Goal: Check status

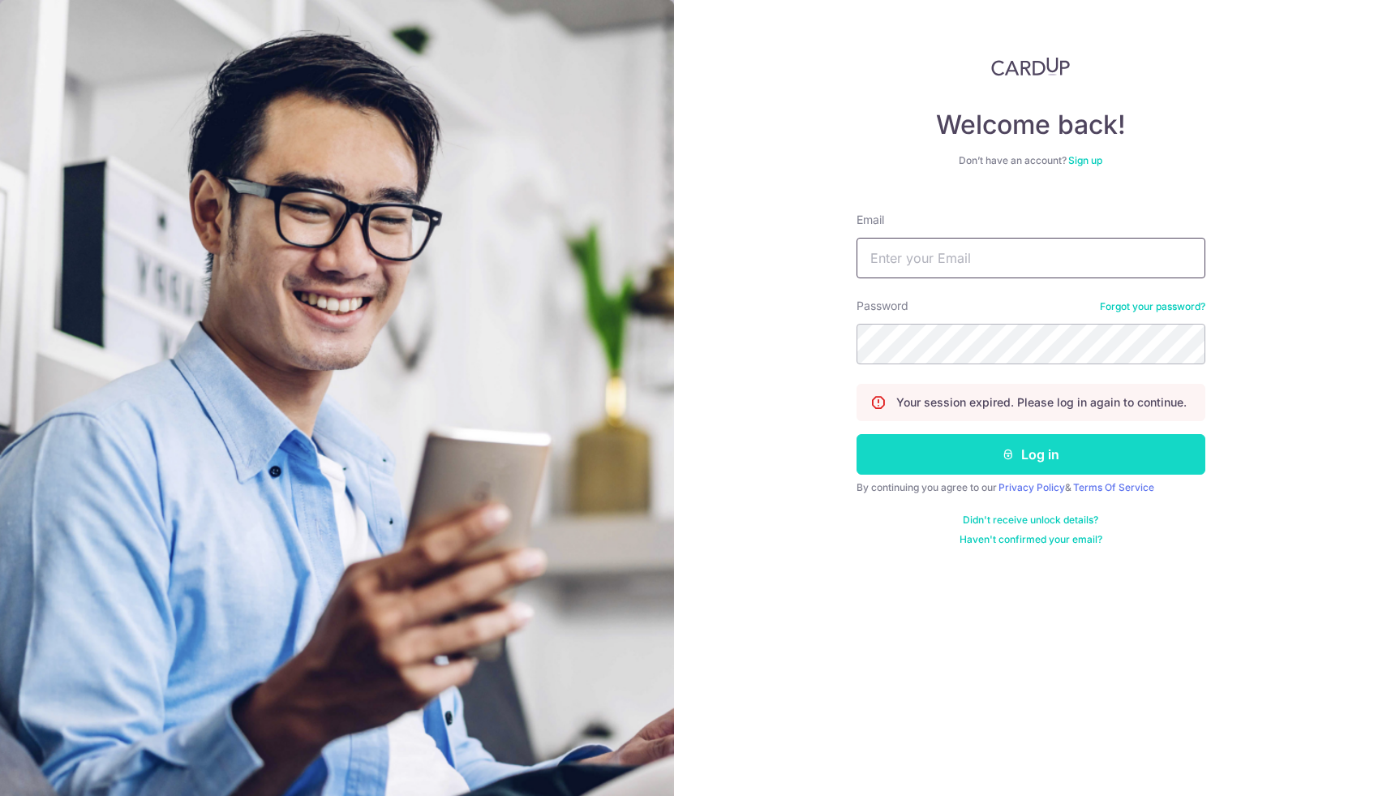
type input "[EMAIL_ADDRESS][DOMAIN_NAME]"
click at [992, 454] on button "Log in" at bounding box center [1031, 454] width 349 height 41
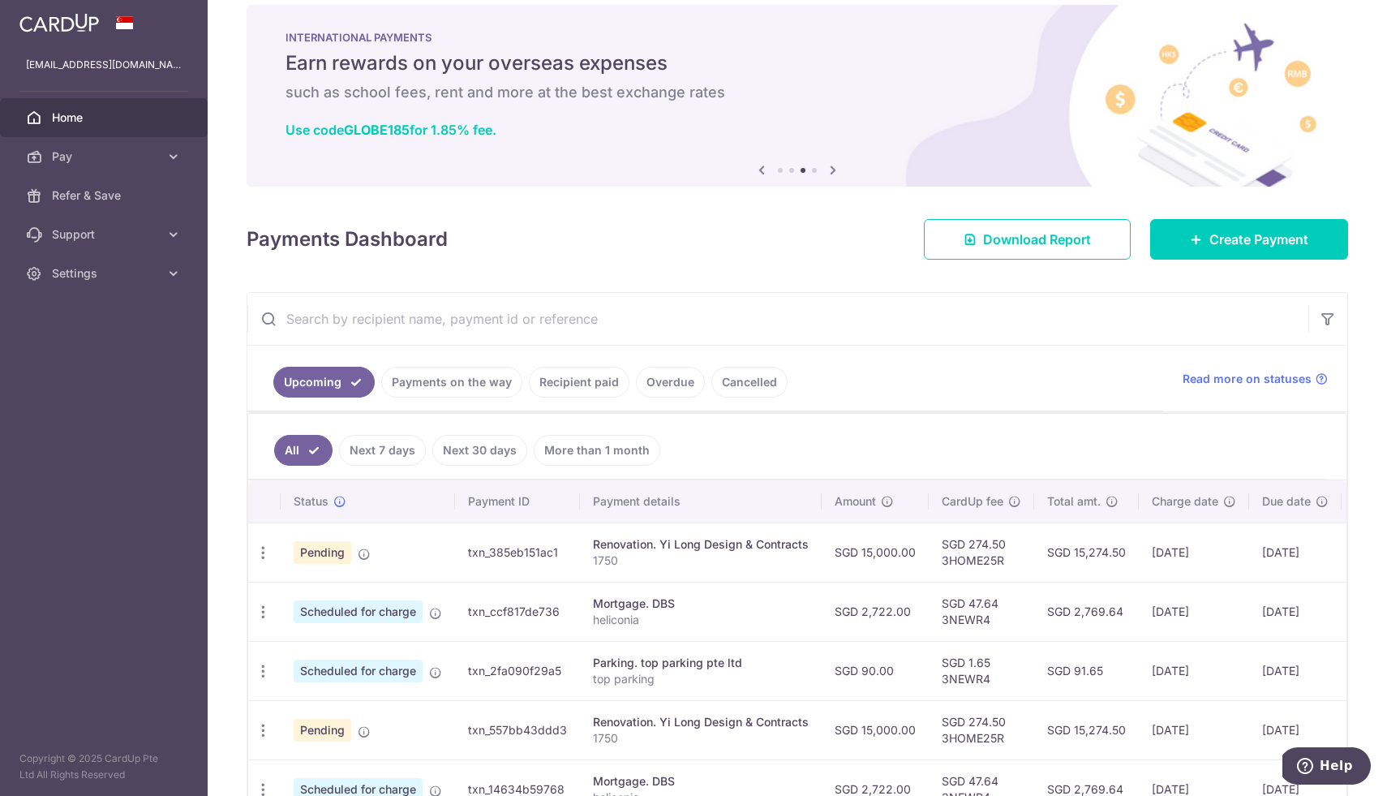
scroll to position [105, 0]
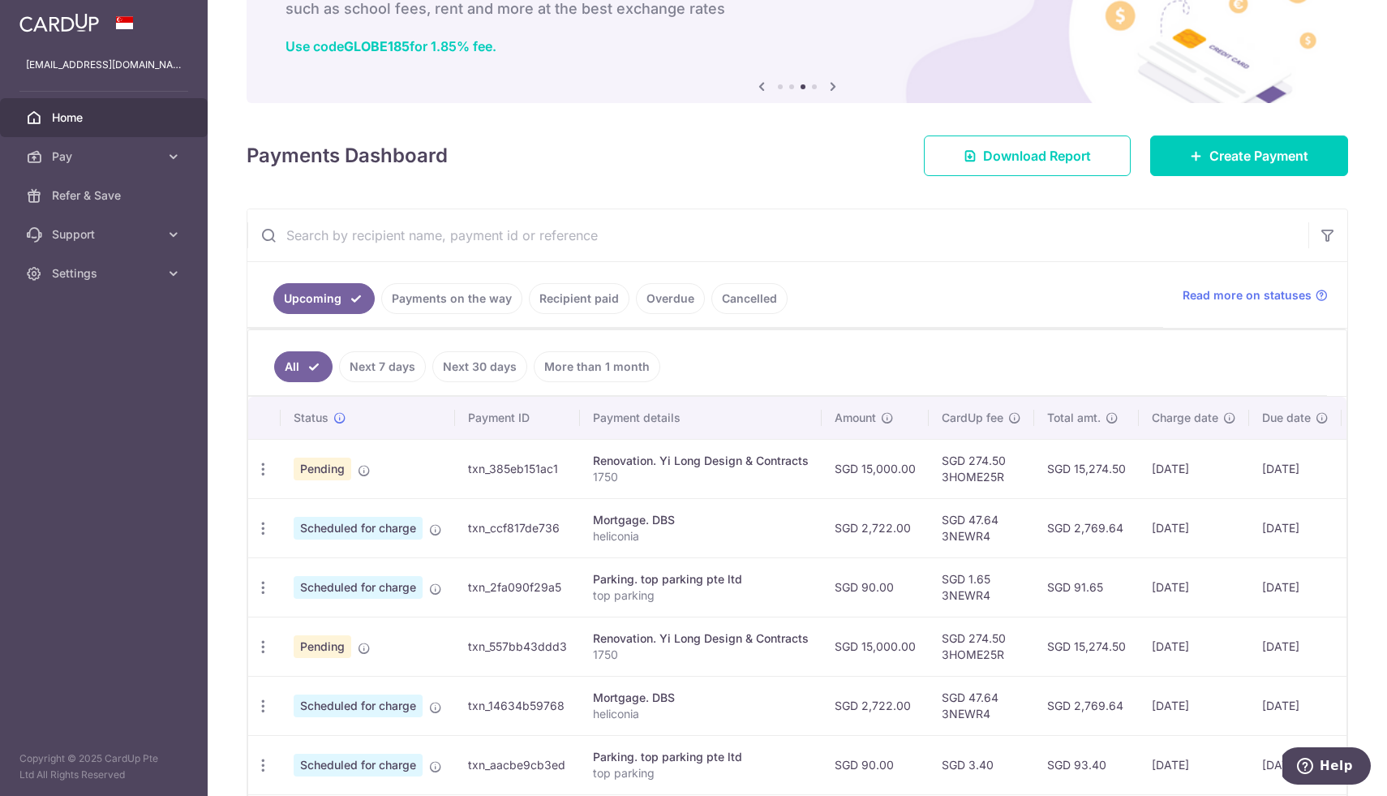
click at [552, 306] on link "Recipient paid" at bounding box center [579, 298] width 101 height 31
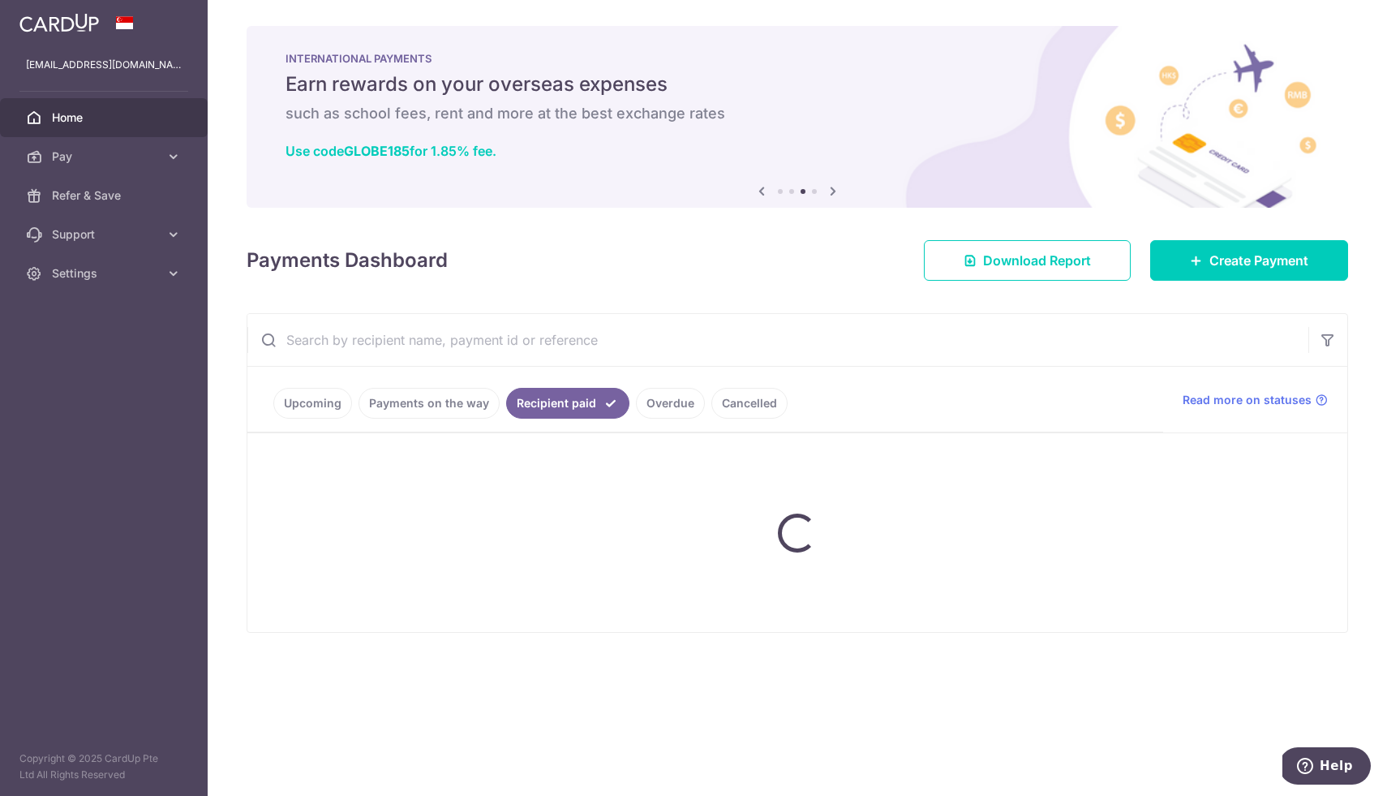
scroll to position [0, 0]
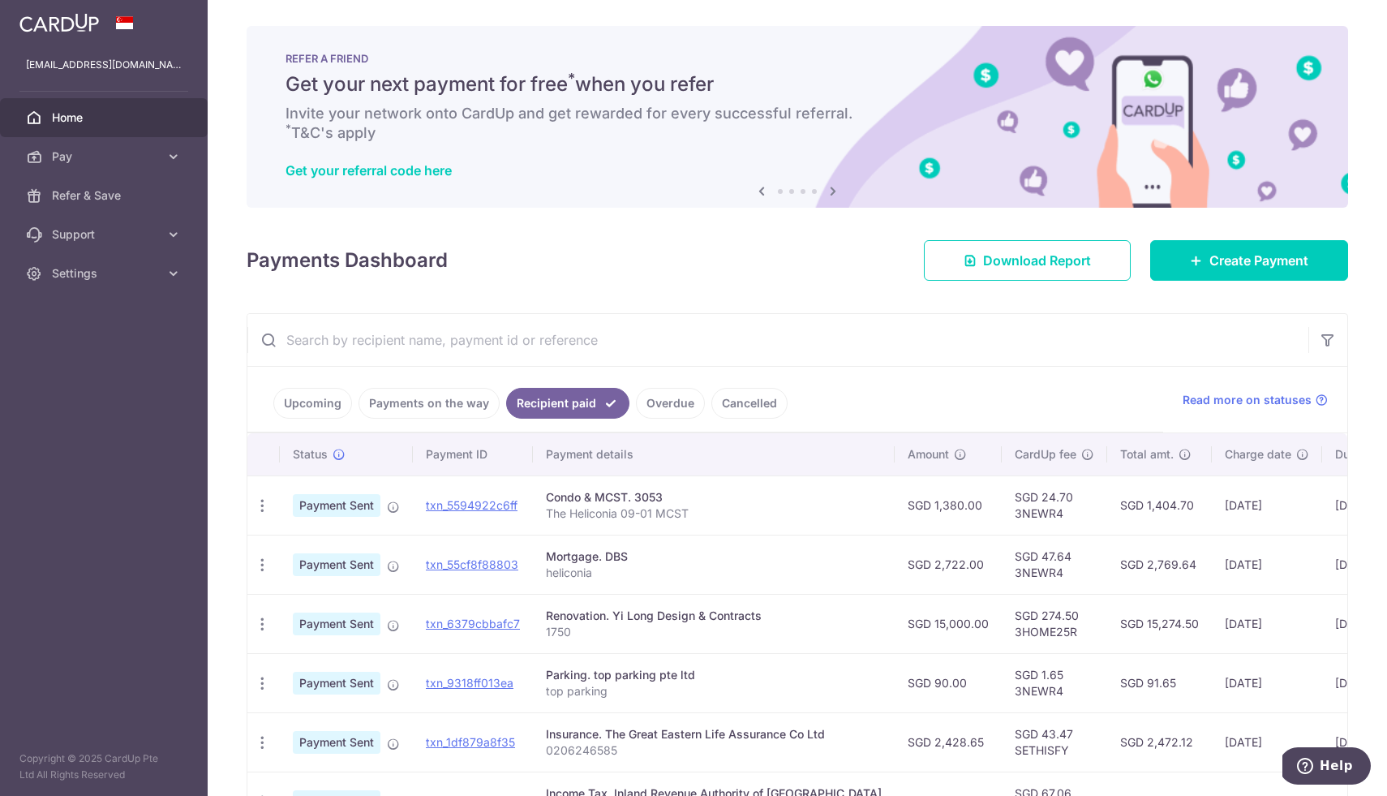
click at [303, 407] on link "Upcoming" at bounding box center [312, 403] width 79 height 31
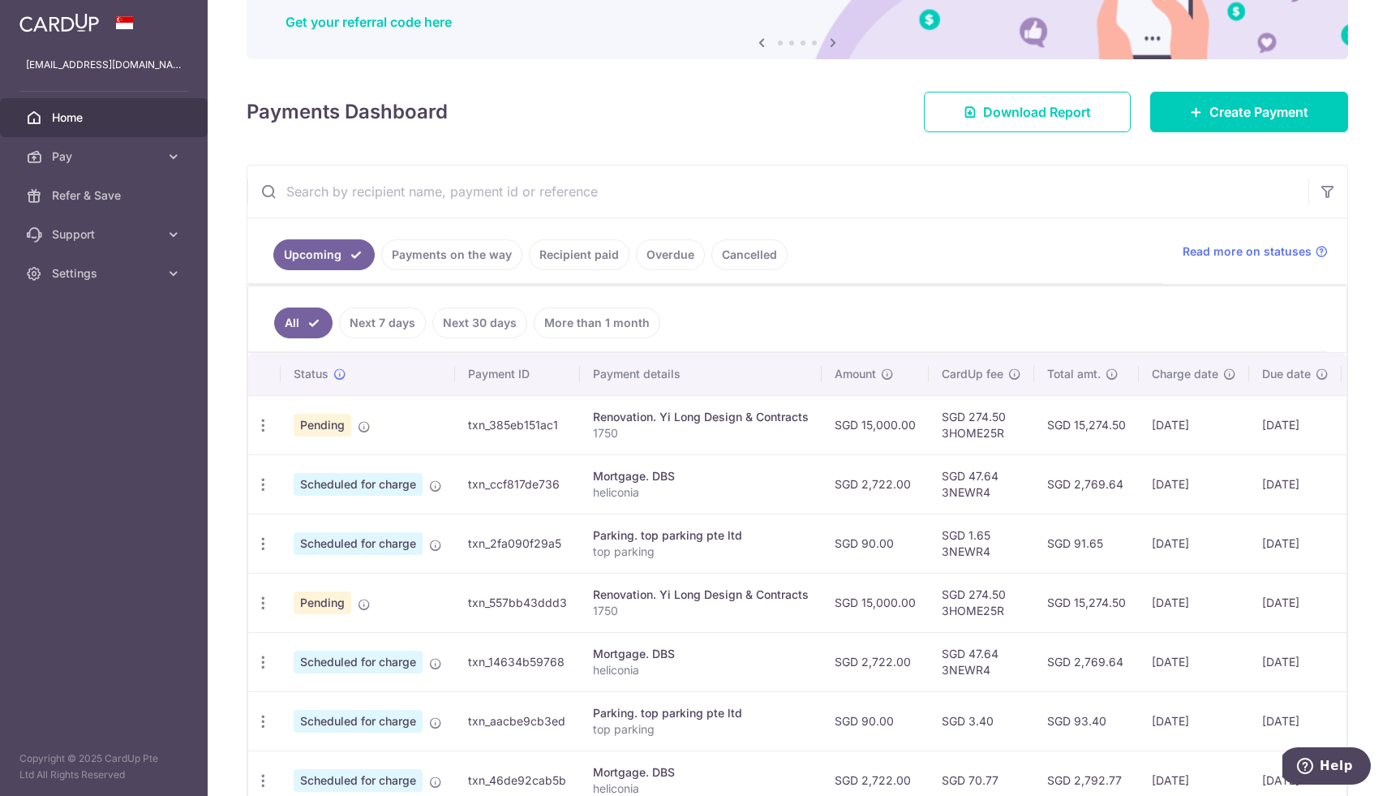
scroll to position [157, 0]
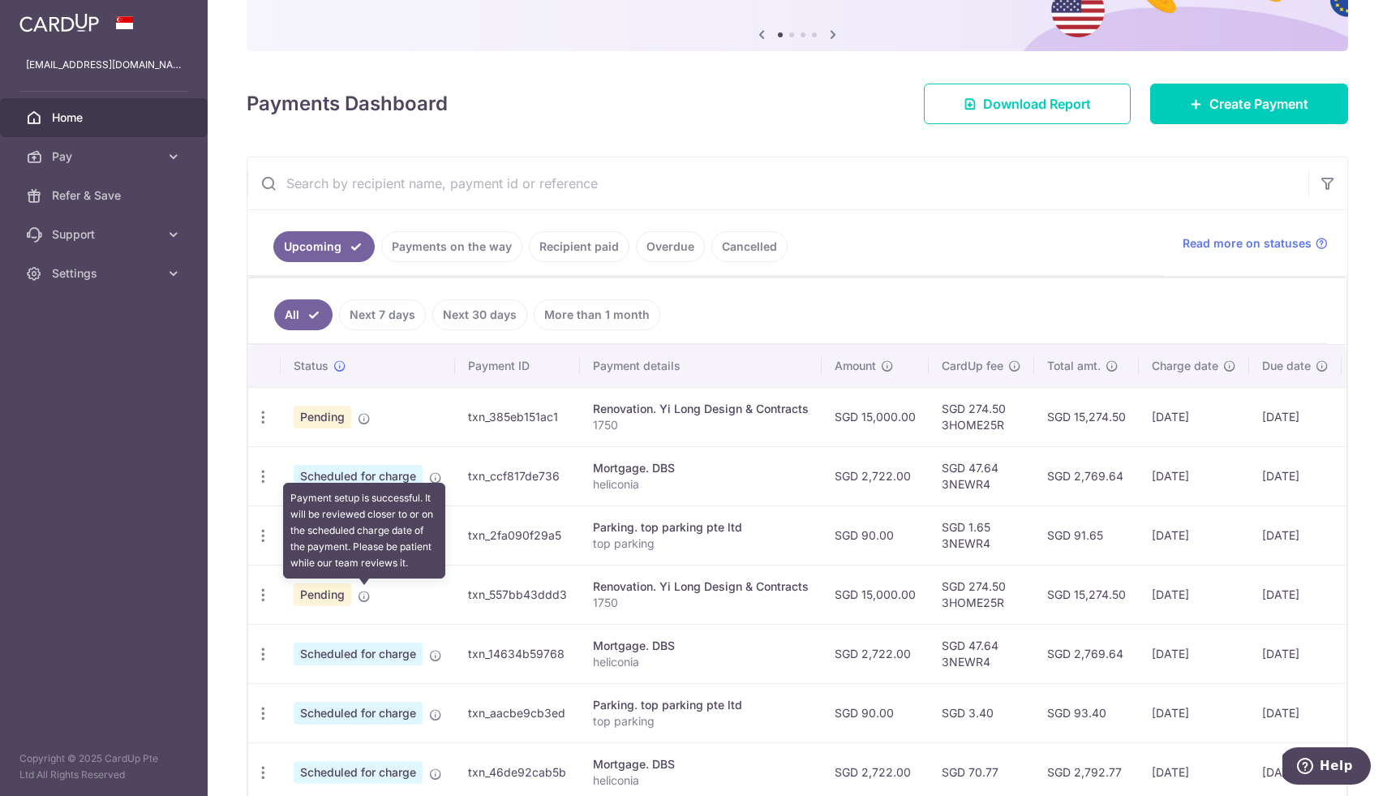
click at [363, 596] on icon at bounding box center [364, 596] width 13 height 13
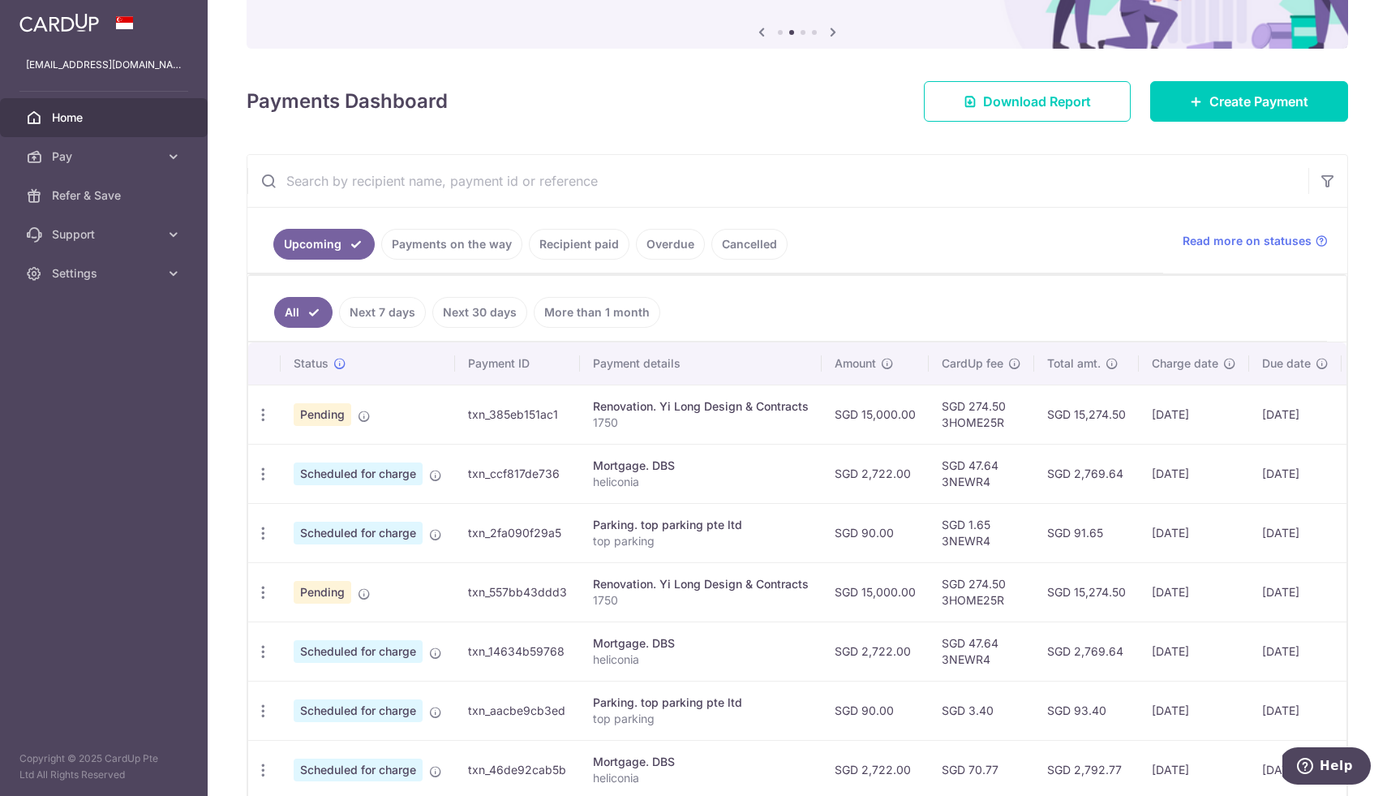
scroll to position [160, 0]
click at [585, 238] on link "Recipient paid" at bounding box center [579, 243] width 101 height 31
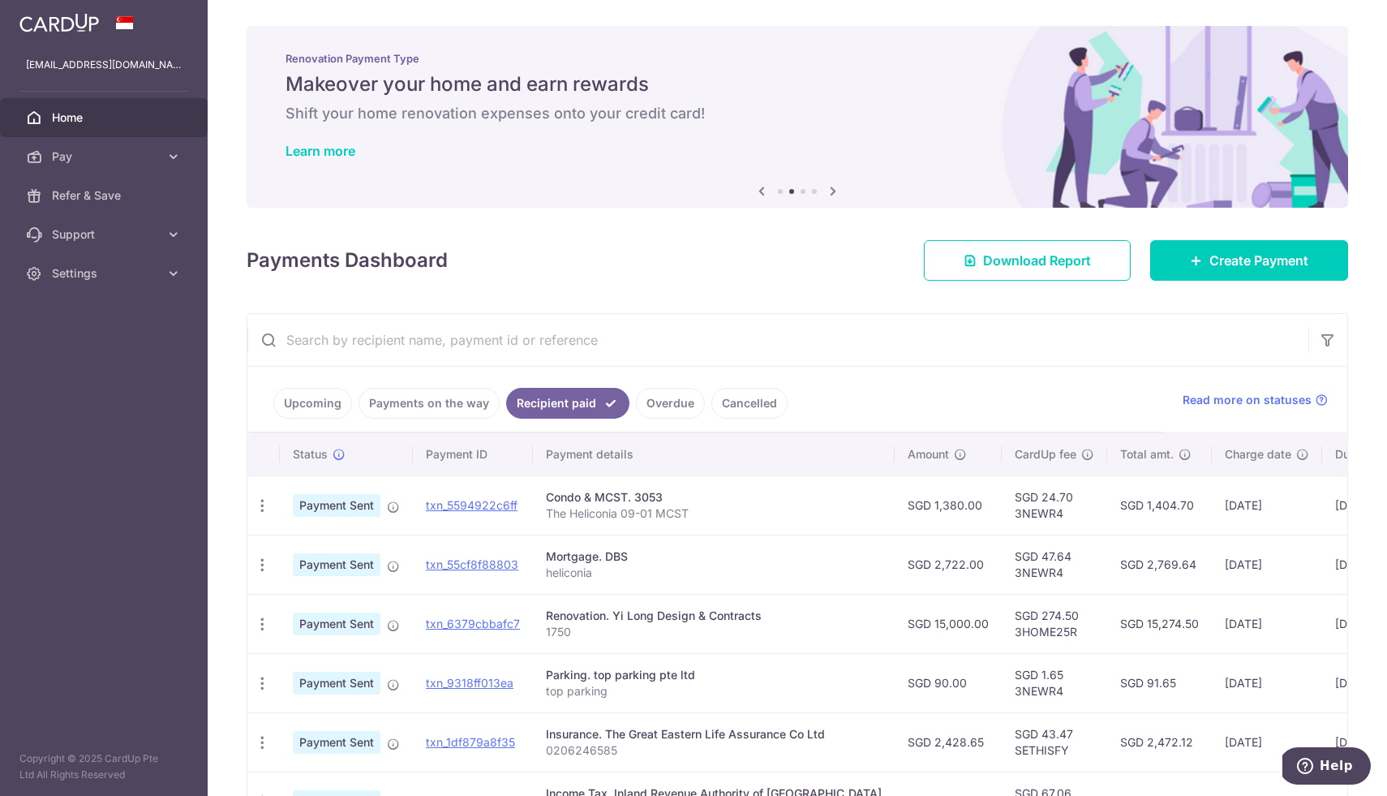
click at [457, 408] on link "Payments on the way" at bounding box center [429, 403] width 141 height 31
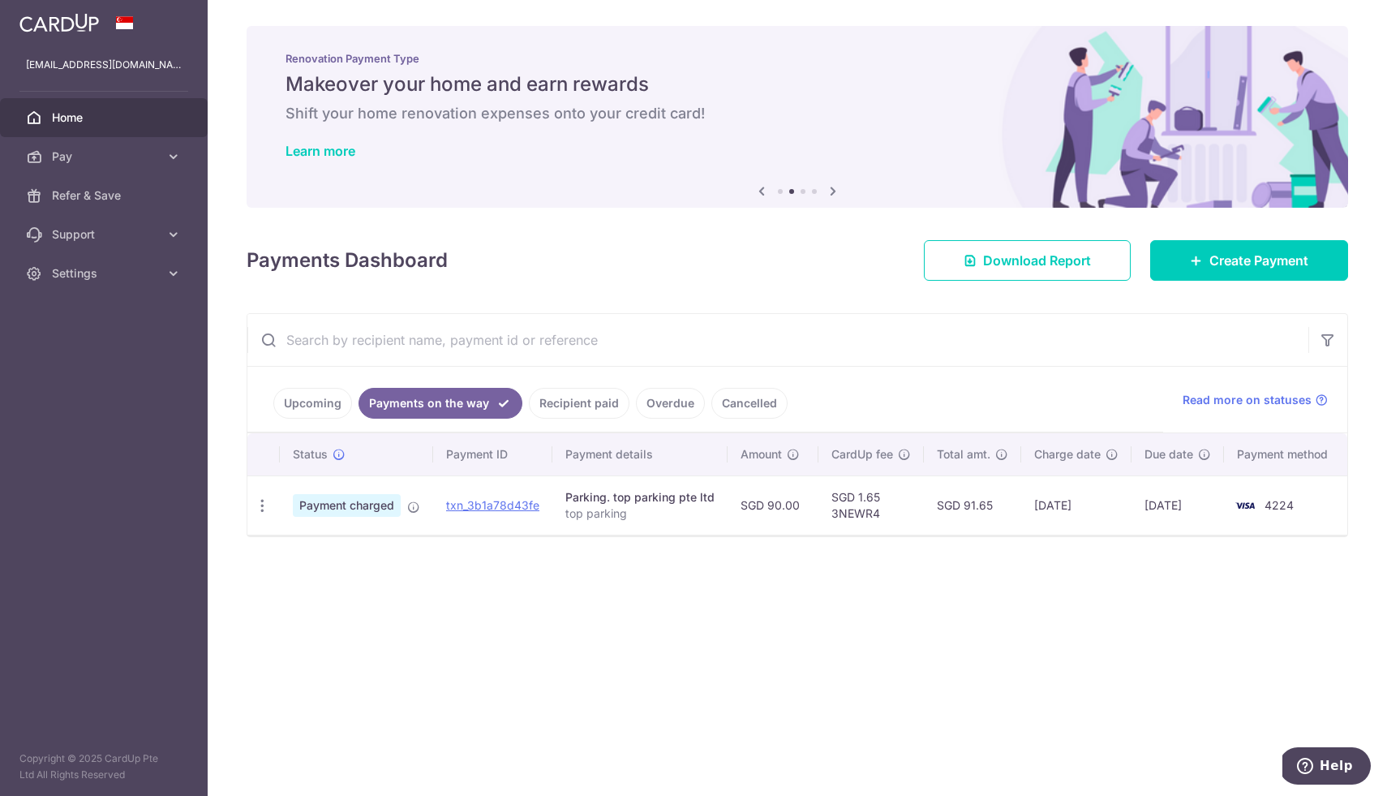
click at [564, 408] on link "Recipient paid" at bounding box center [579, 403] width 101 height 31
